Goal: Find specific page/section: Find specific page/section

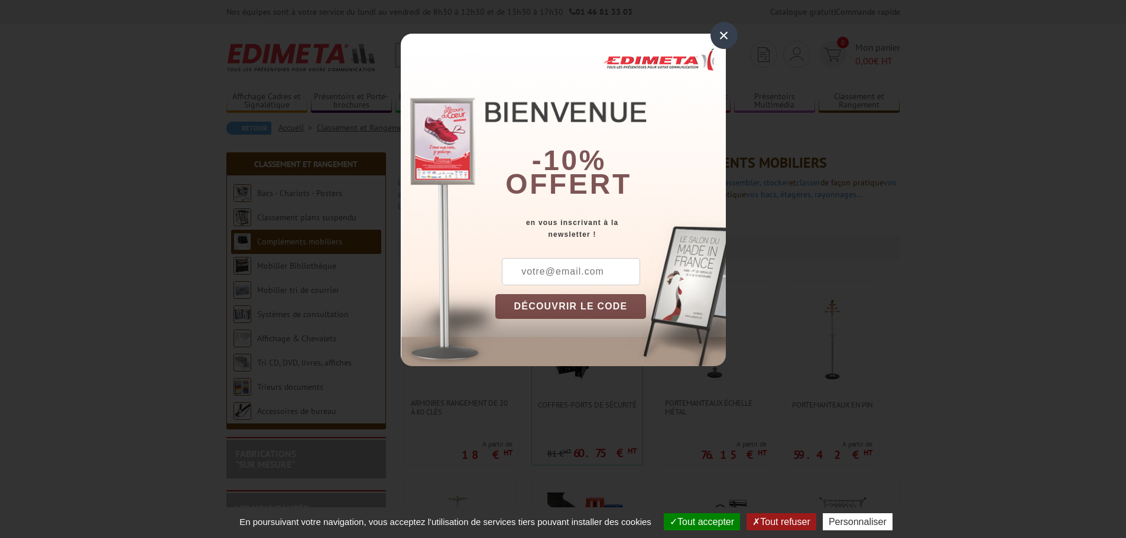
click at [724, 35] on div "×" at bounding box center [723, 35] width 27 height 27
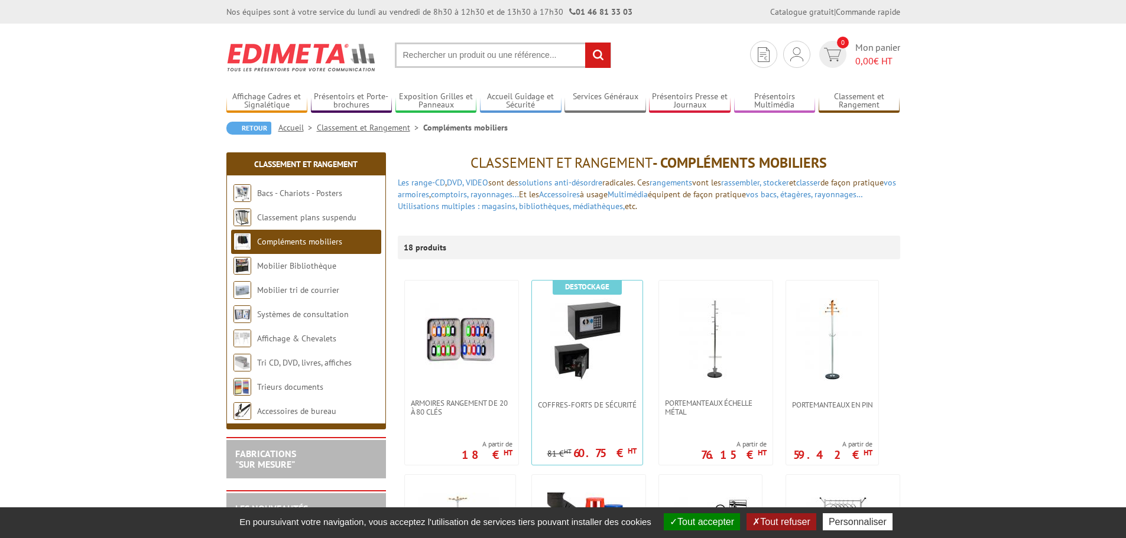
click at [521, 56] on input "text" at bounding box center [503, 55] width 216 height 25
type input "coin livre"
click at [585, 43] on input "rechercher" at bounding box center [597, 55] width 25 height 25
